Goal: Transaction & Acquisition: Purchase product/service

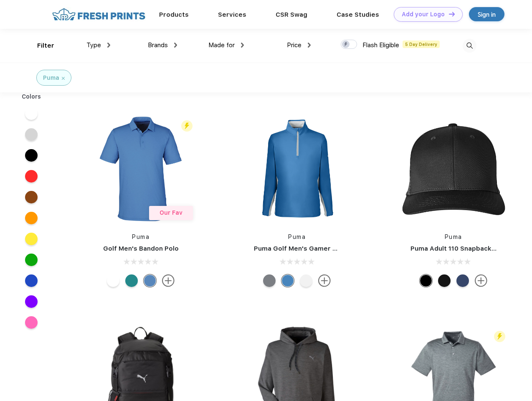
scroll to position [0, 0]
click at [425, 14] on link "Add your Logo Design Tool" at bounding box center [428, 14] width 69 height 15
click at [0, 0] on div "Design Tool" at bounding box center [0, 0] width 0 height 0
click at [448, 14] on link "Add your Logo Design Tool" at bounding box center [428, 14] width 69 height 15
click at [40, 45] on div "Filter" at bounding box center [45, 46] width 17 height 10
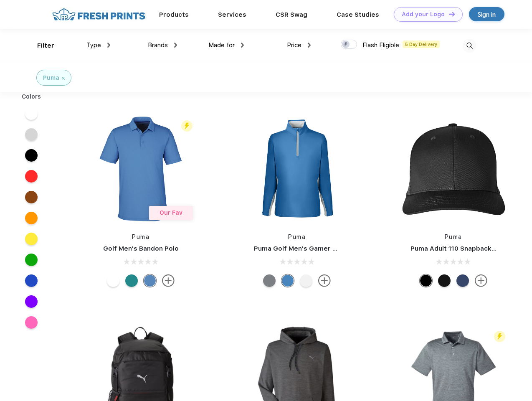
click at [98, 45] on span "Type" at bounding box center [93, 45] width 15 height 8
click at [162, 45] on span "Brands" at bounding box center [158, 45] width 20 height 8
click at [226, 45] on span "Made for" at bounding box center [221, 45] width 26 height 8
click at [299, 45] on span "Price" at bounding box center [294, 45] width 15 height 8
click at [349, 45] on div at bounding box center [349, 44] width 16 height 9
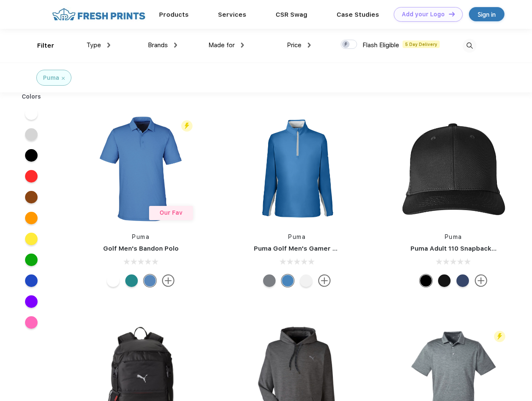
click at [346, 45] on input "checkbox" at bounding box center [343, 41] width 5 height 5
click at [469, 45] on img at bounding box center [469, 46] width 14 height 14
